Goal: Find specific page/section: Find specific page/section

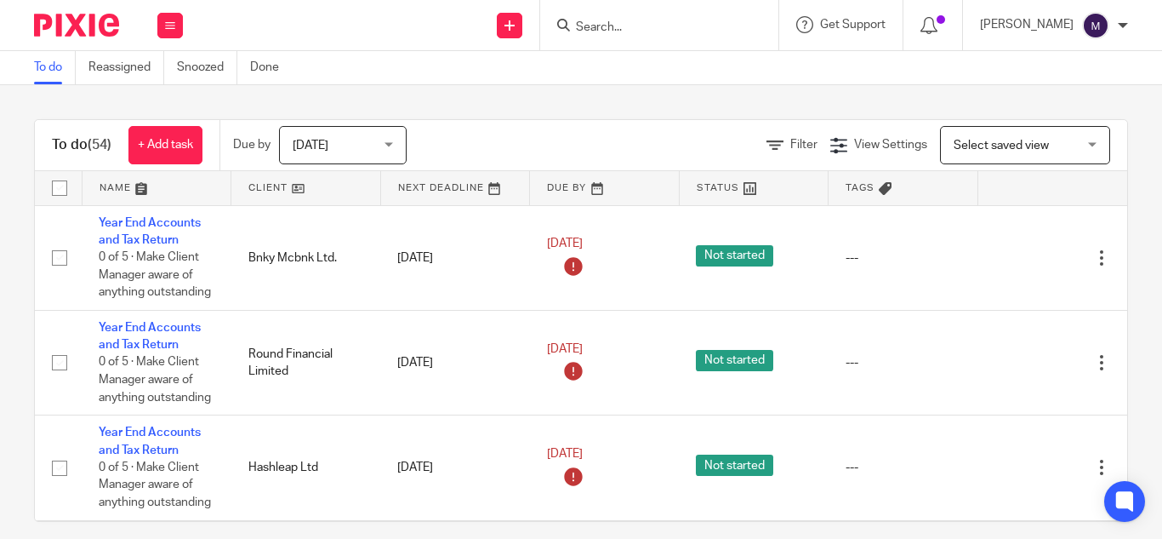
scroll to position [17, 0]
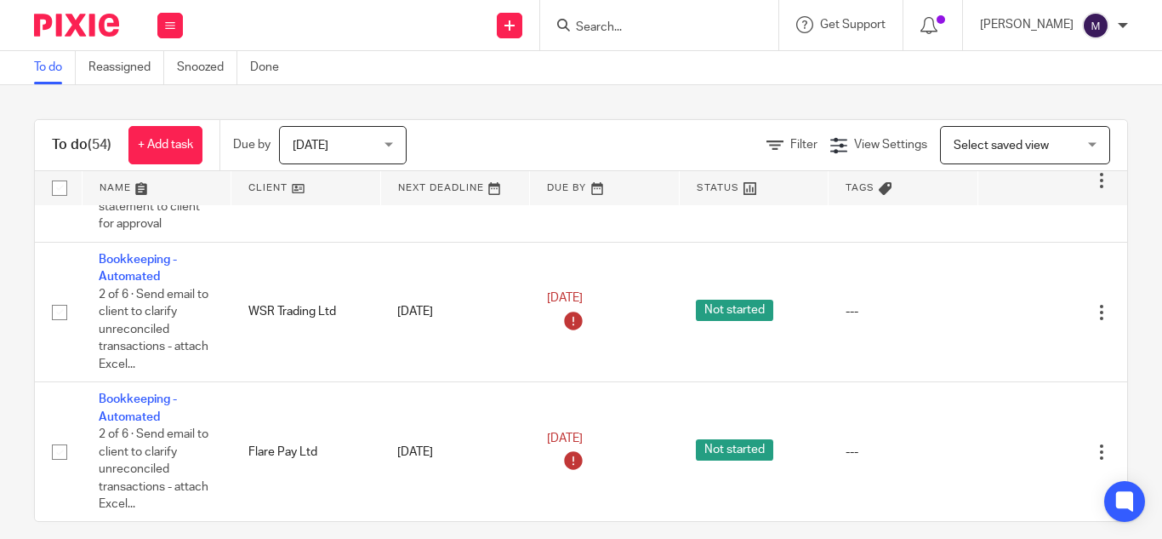
scroll to position [340, 0]
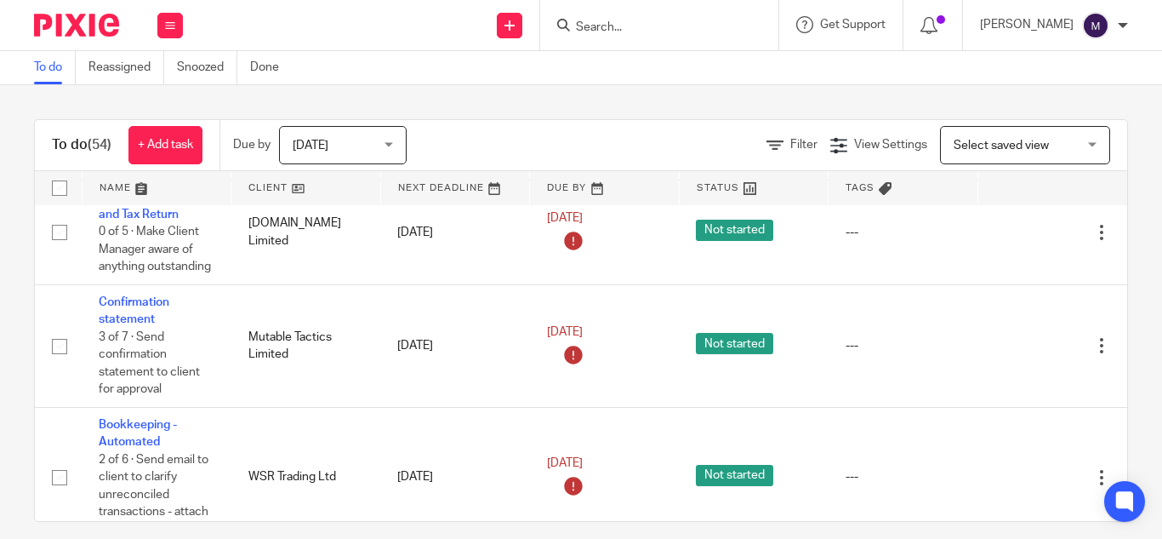
click at [665, 33] on input "Search" at bounding box center [650, 27] width 153 height 15
click at [0, 0] on link "Email" at bounding box center [0, 0] width 0 height 0
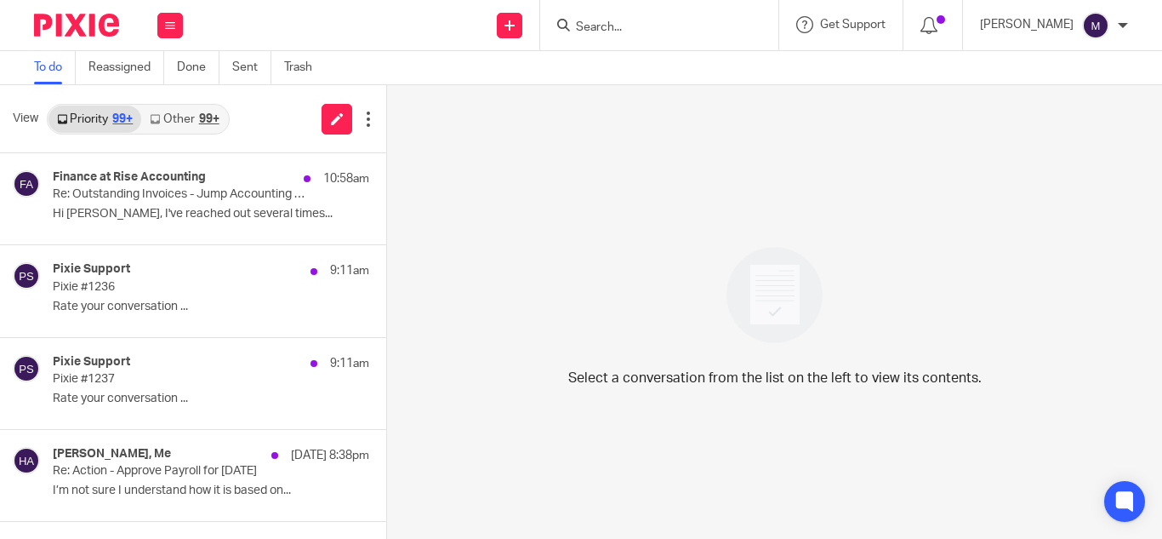
click at [673, 31] on input "Search" at bounding box center [650, 27] width 153 height 15
type input "scg"
click button "submit" at bounding box center [0, 0] width 0 height 0
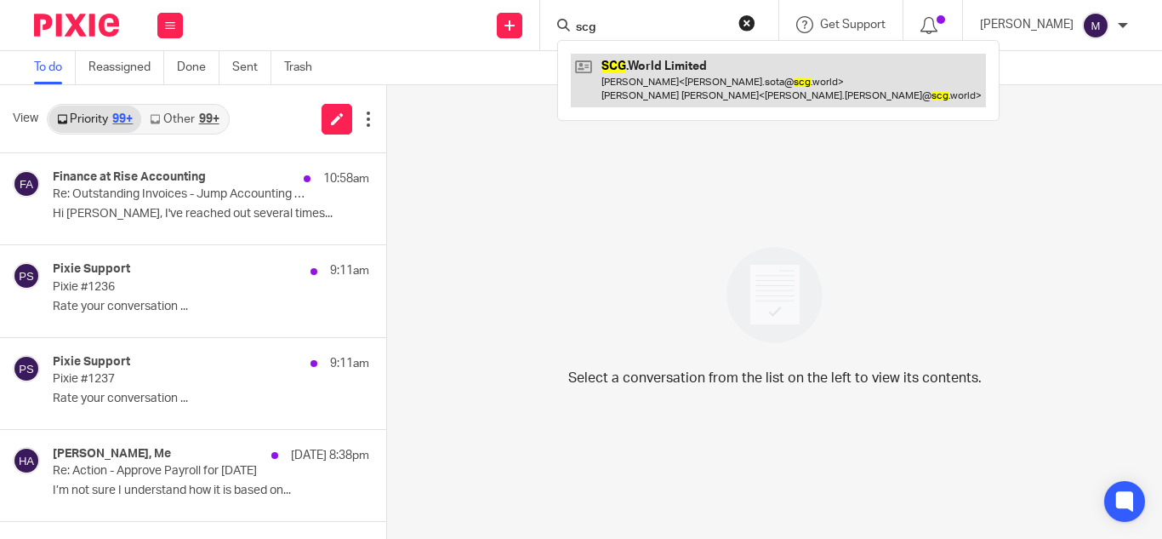
click at [680, 70] on link at bounding box center [778, 80] width 415 height 53
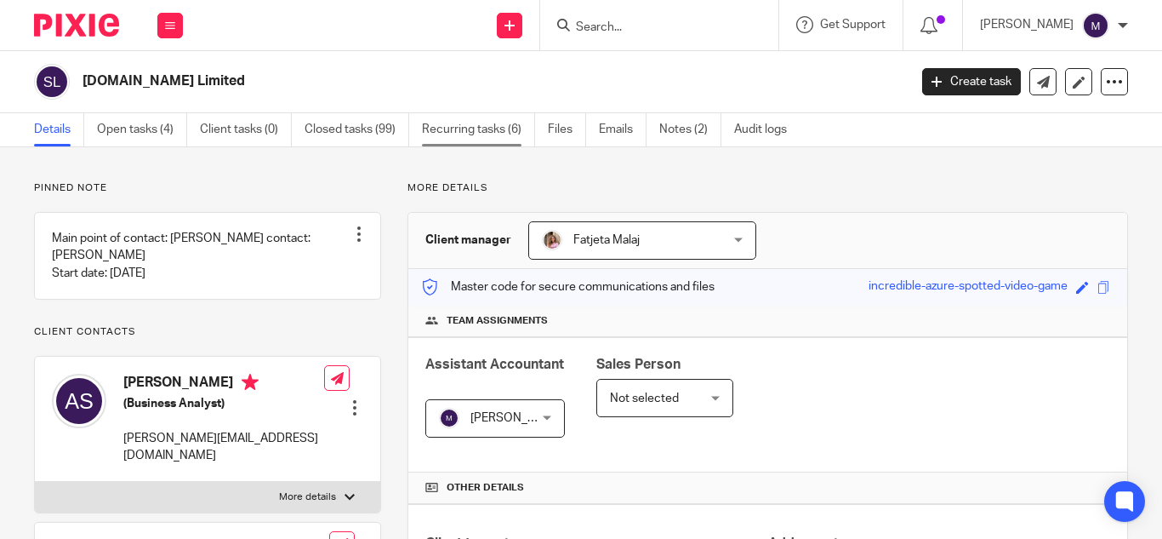
click at [440, 129] on link "Recurring tasks (6)" at bounding box center [478, 129] width 113 height 33
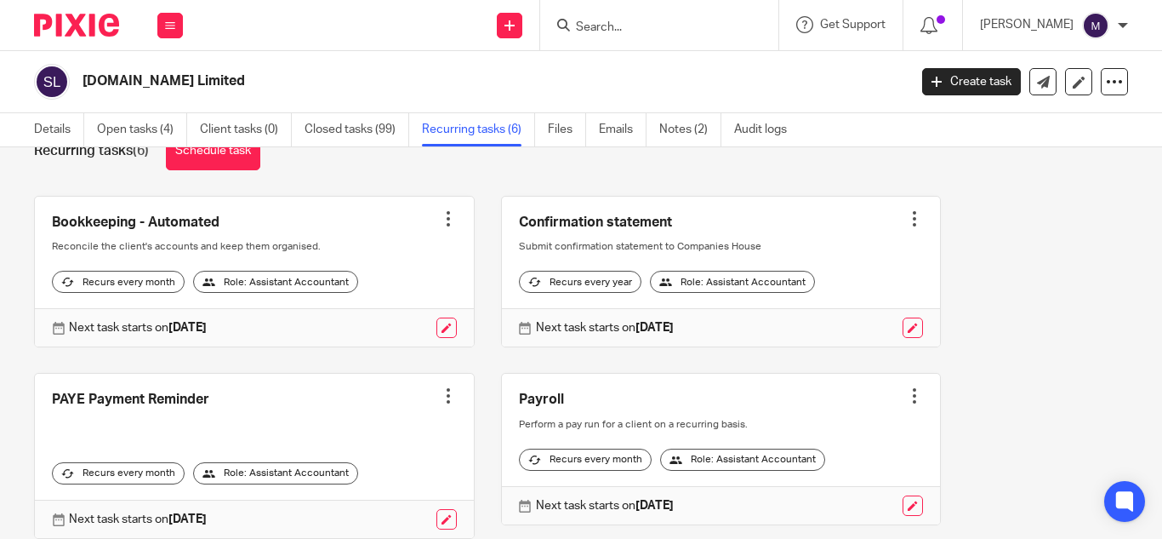
scroll to position [92, 0]
